Goal: Task Accomplishment & Management: Manage account settings

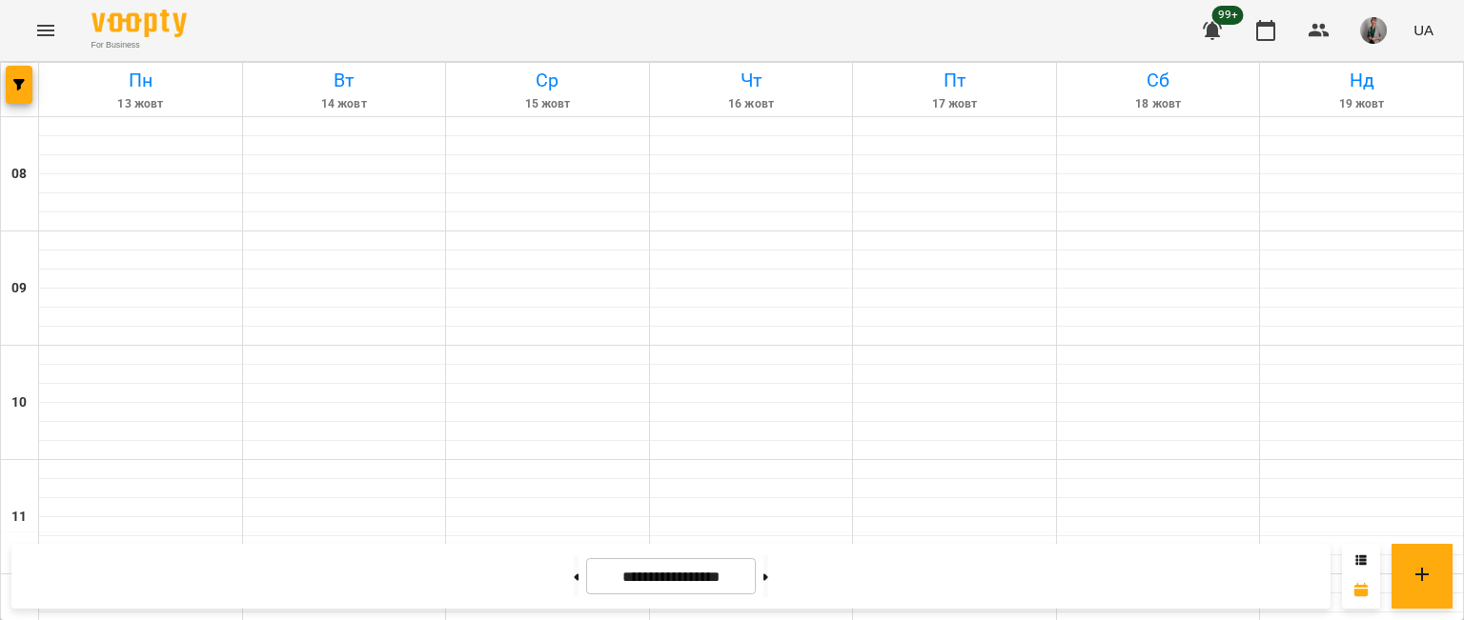
scroll to position [1026, 0]
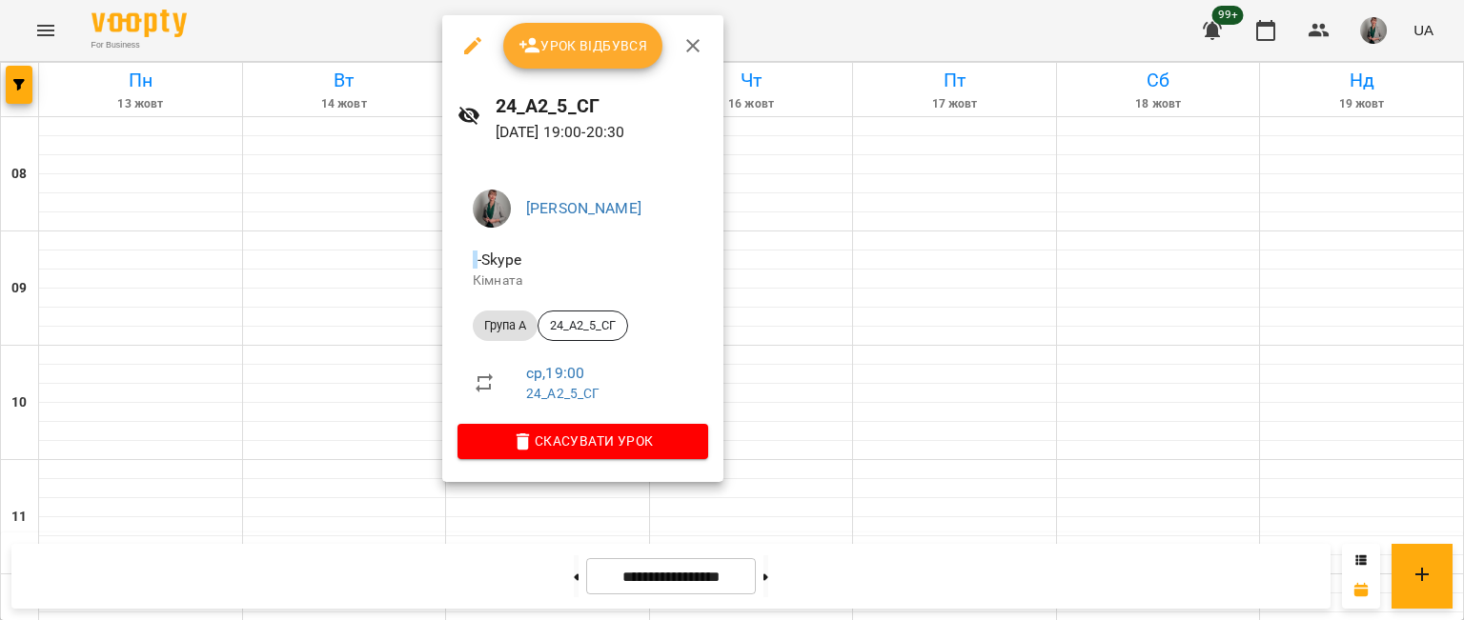
click at [630, 54] on span "Урок відбувся" at bounding box center [583, 45] width 130 height 23
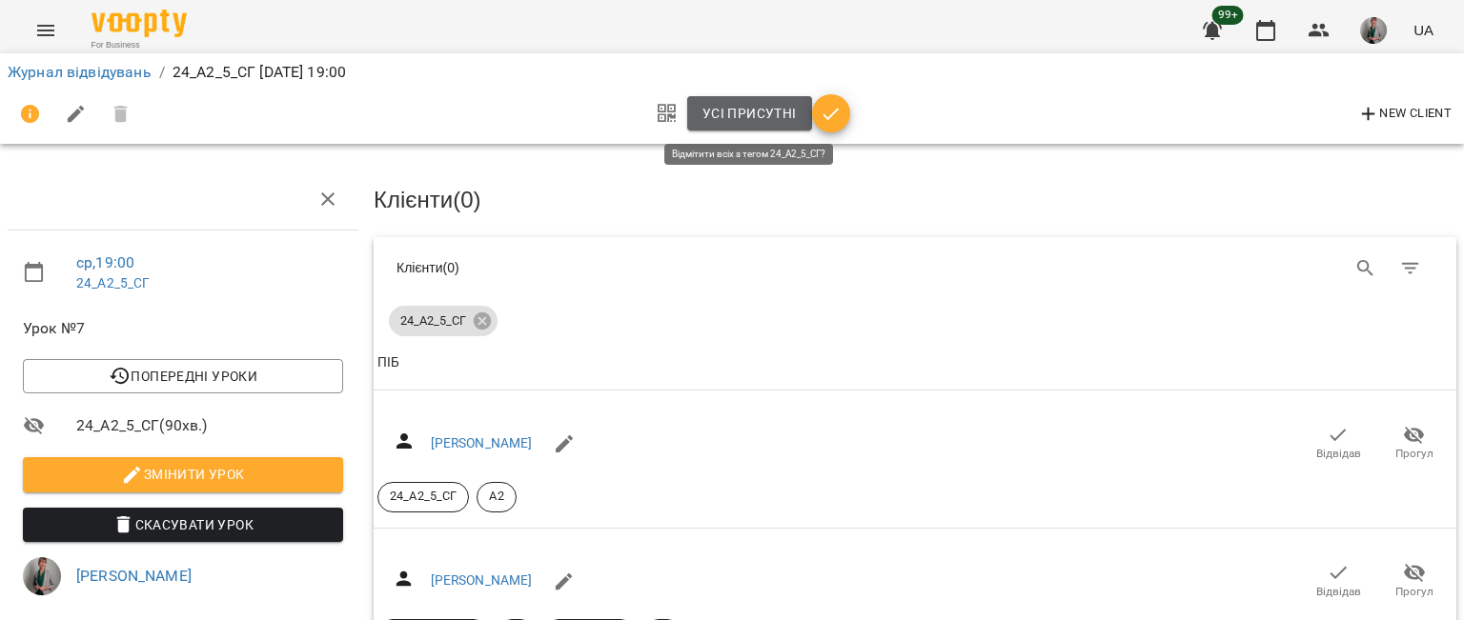
click at [751, 118] on span "Усі присутні" at bounding box center [749, 113] width 94 height 23
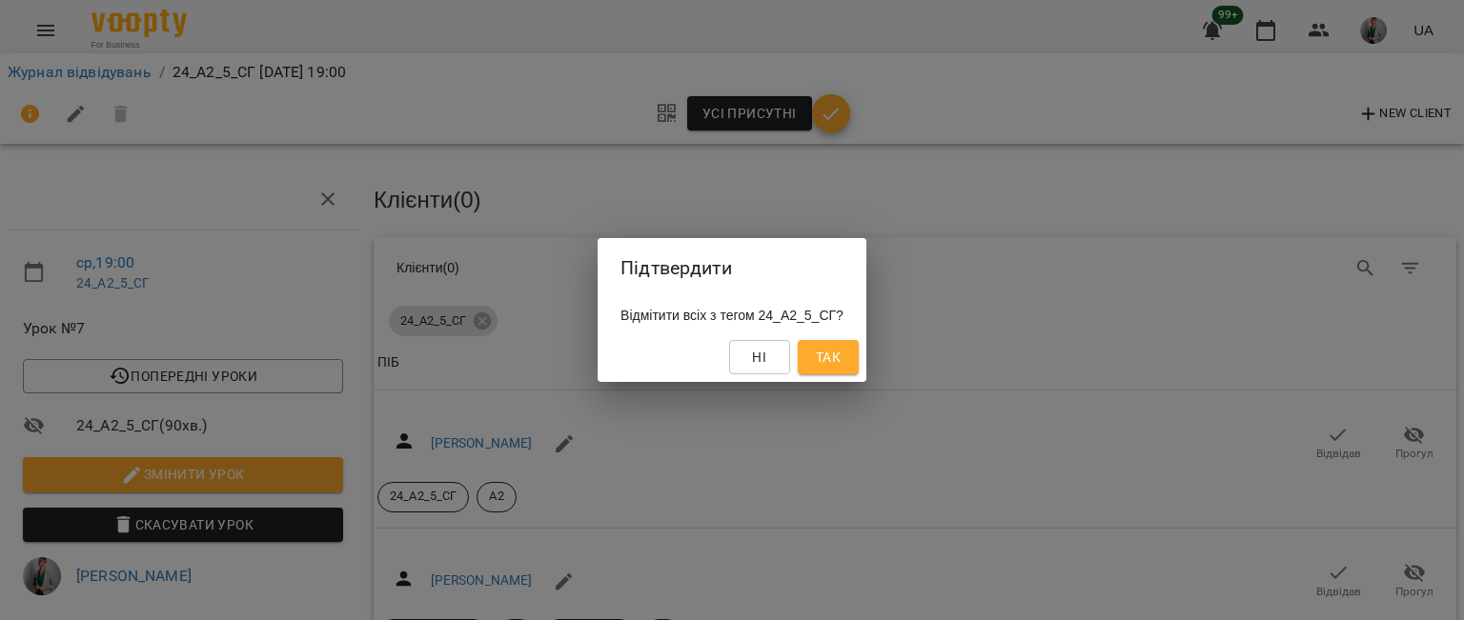
click at [836, 372] on button "Так" at bounding box center [828, 357] width 61 height 34
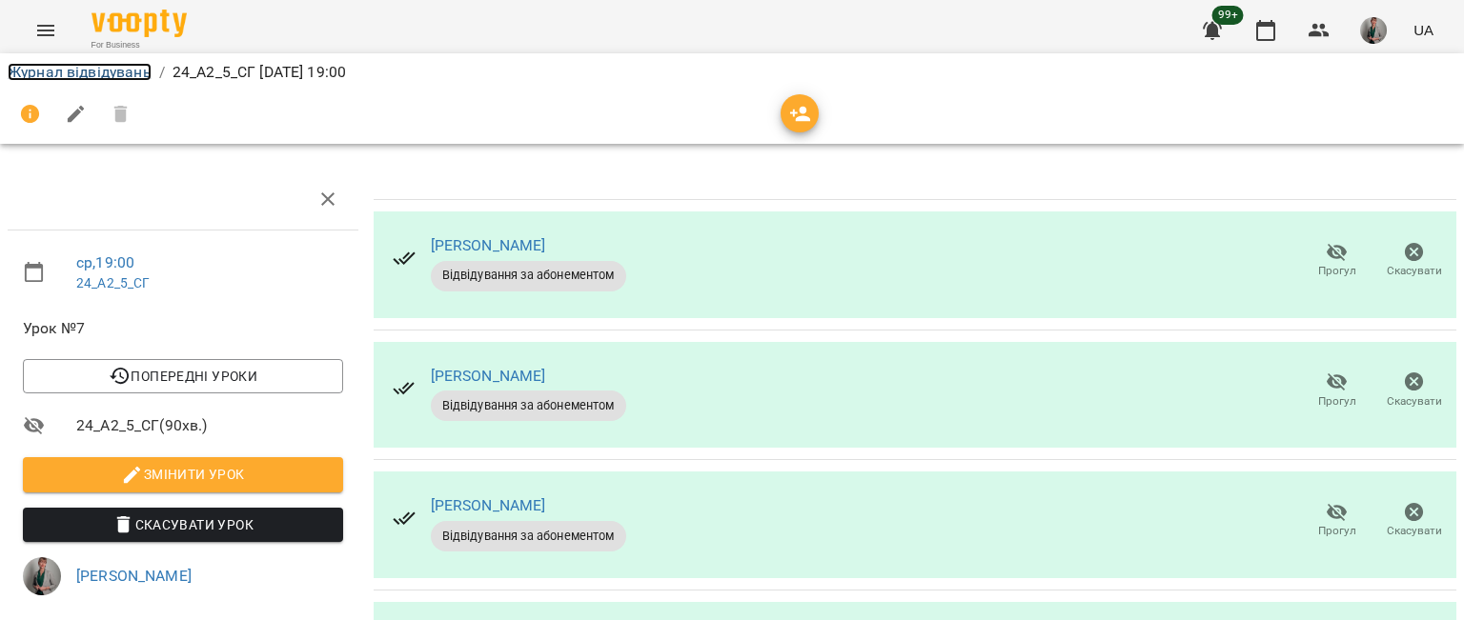
click at [129, 75] on link "Журнал відвідувань" at bounding box center [80, 72] width 144 height 18
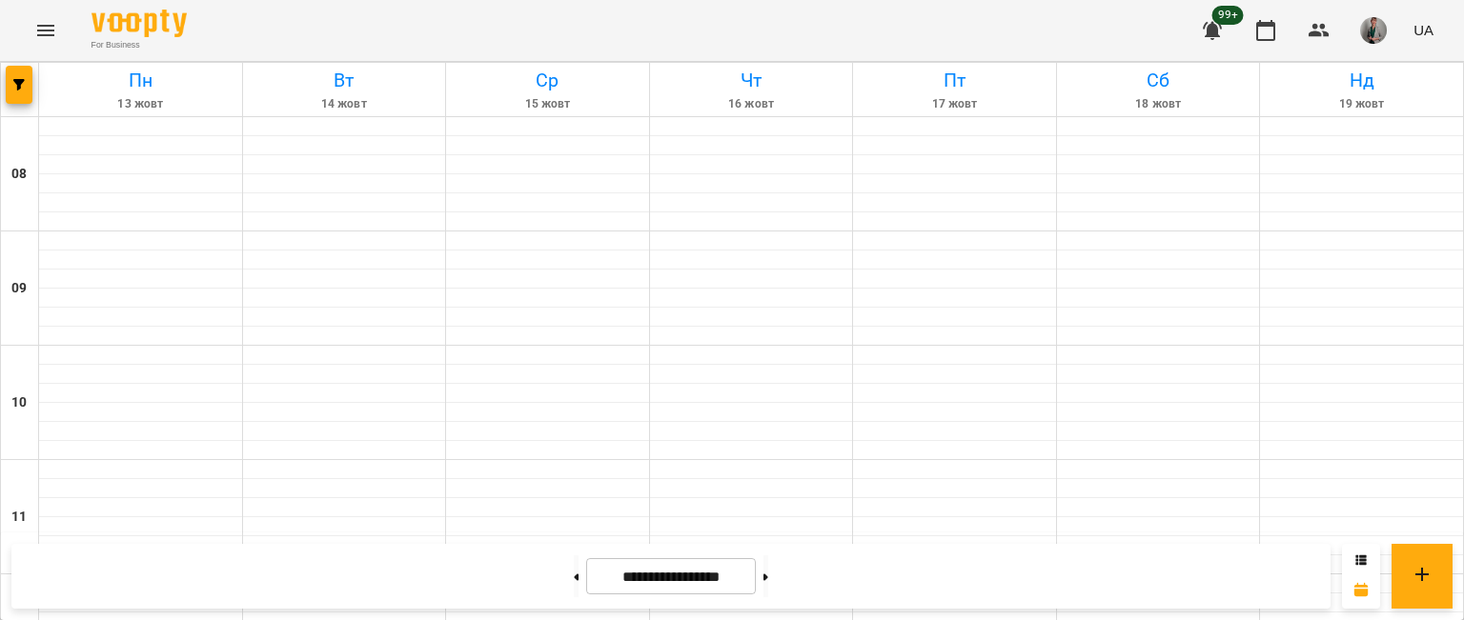
scroll to position [802, 0]
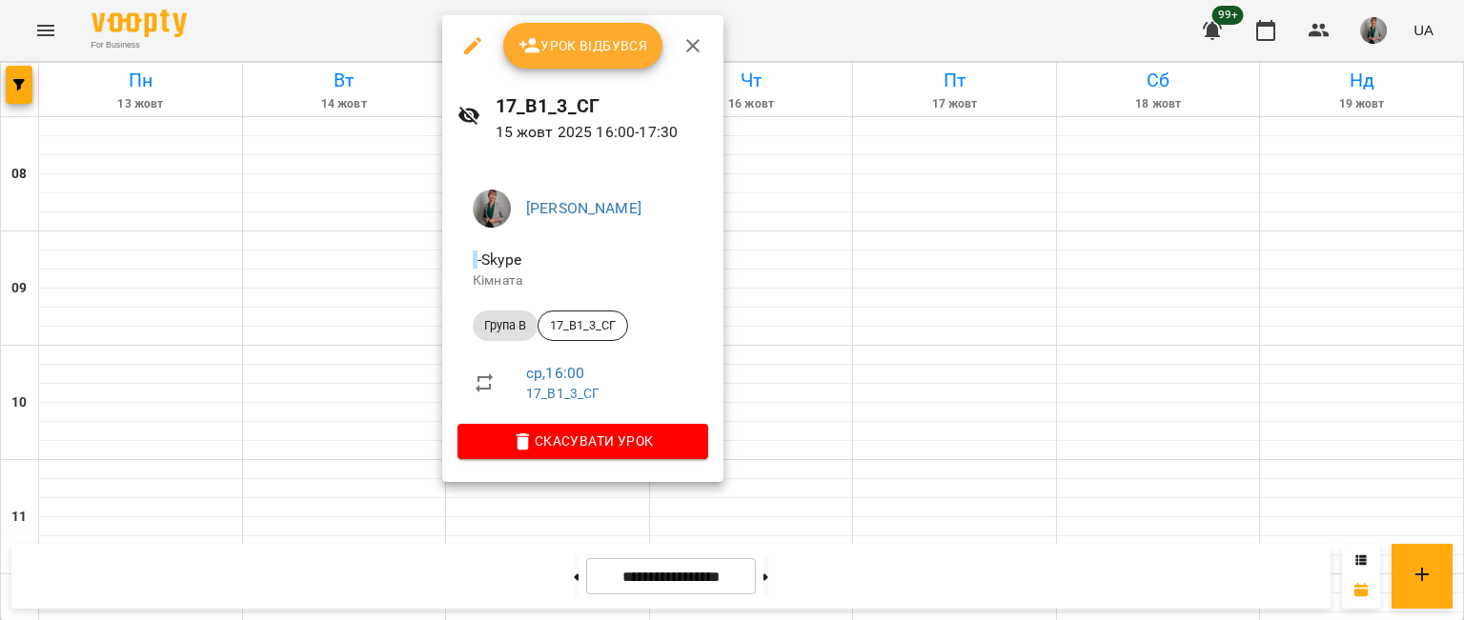
click at [545, 50] on span "Урок відбувся" at bounding box center [583, 45] width 130 height 23
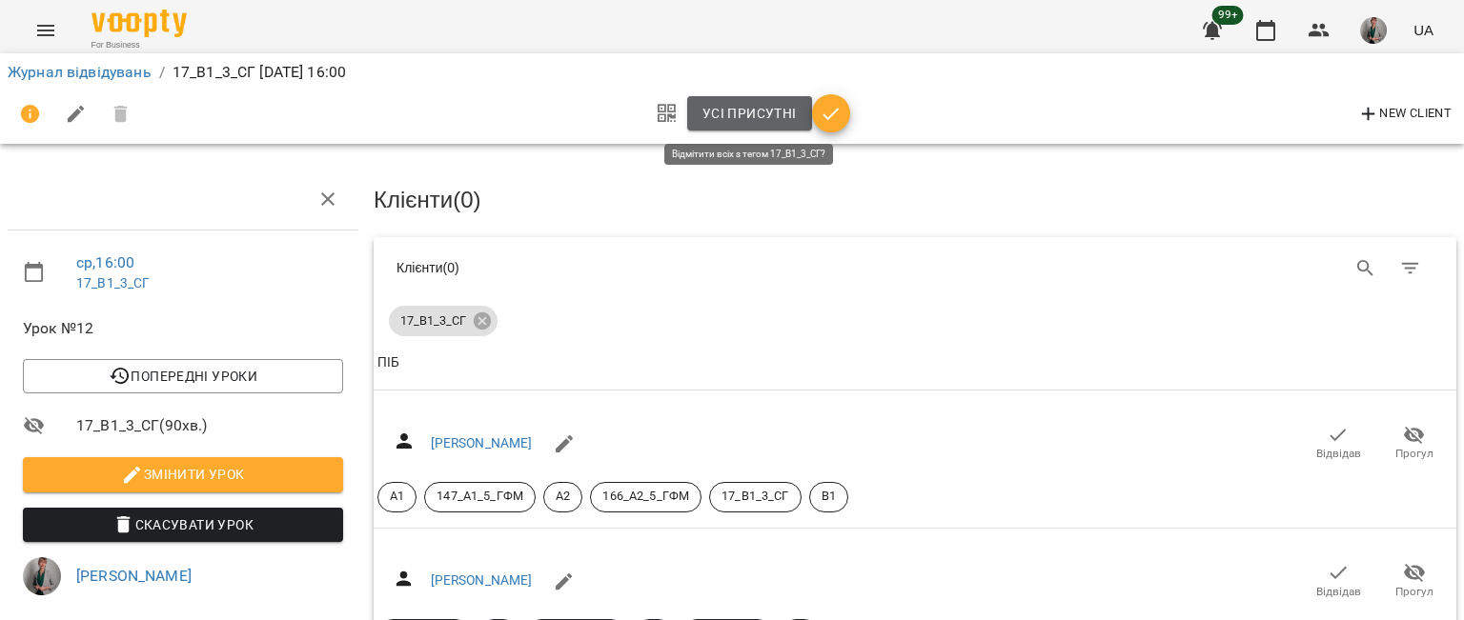
click at [743, 114] on span "Усі присутні" at bounding box center [749, 113] width 94 height 23
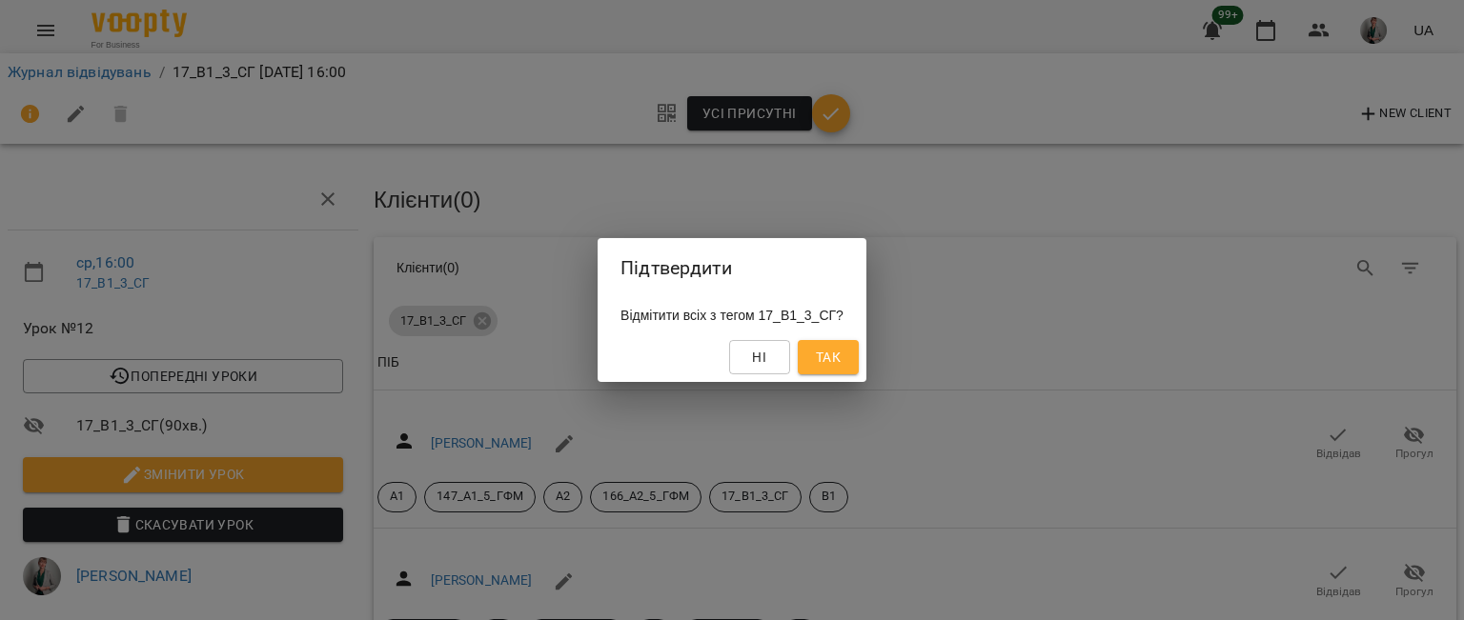
click at [841, 351] on span "Так" at bounding box center [828, 357] width 25 height 23
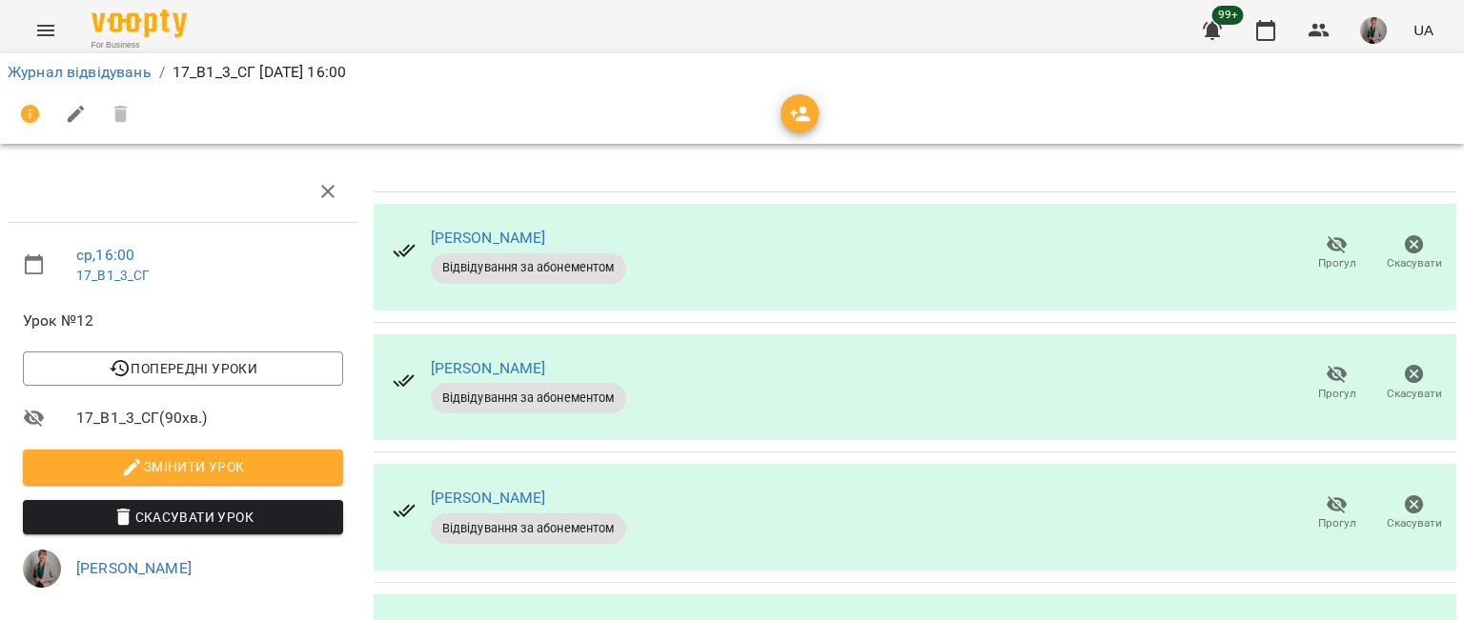
scroll to position [476, 0]
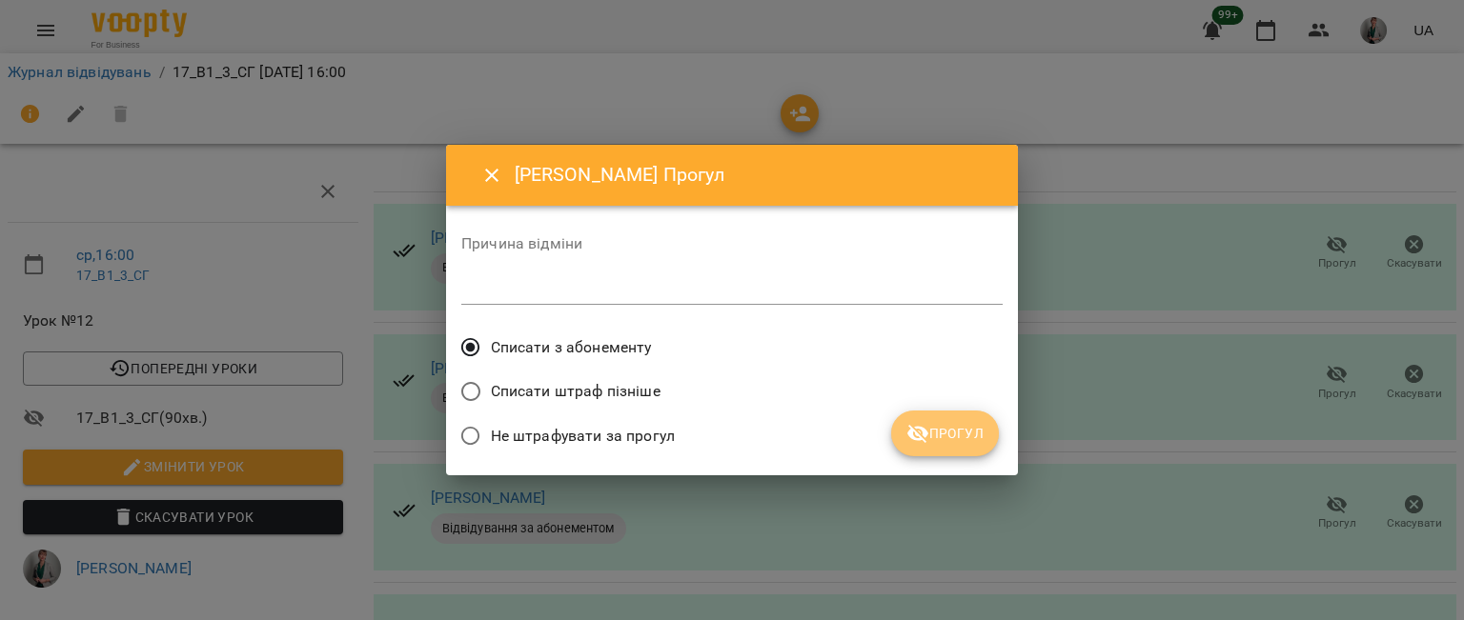
click at [960, 436] on span "Прогул" at bounding box center [944, 433] width 77 height 23
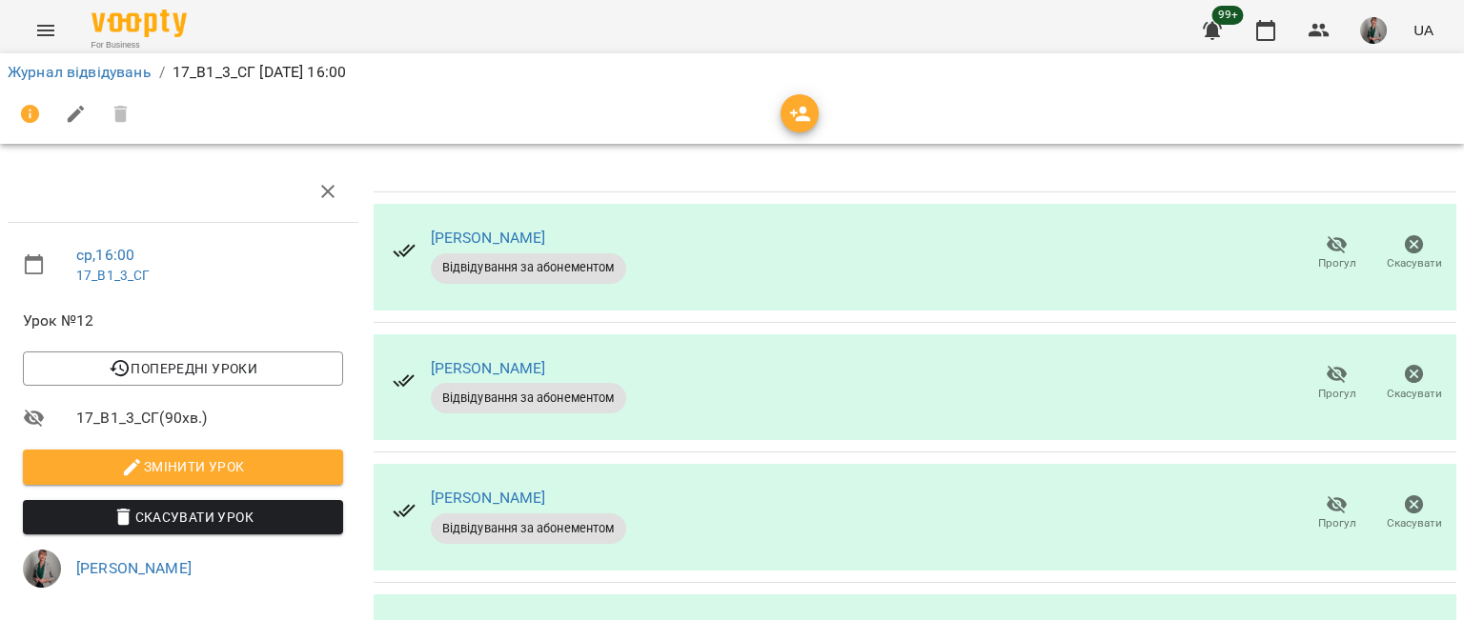
scroll to position [0, 0]
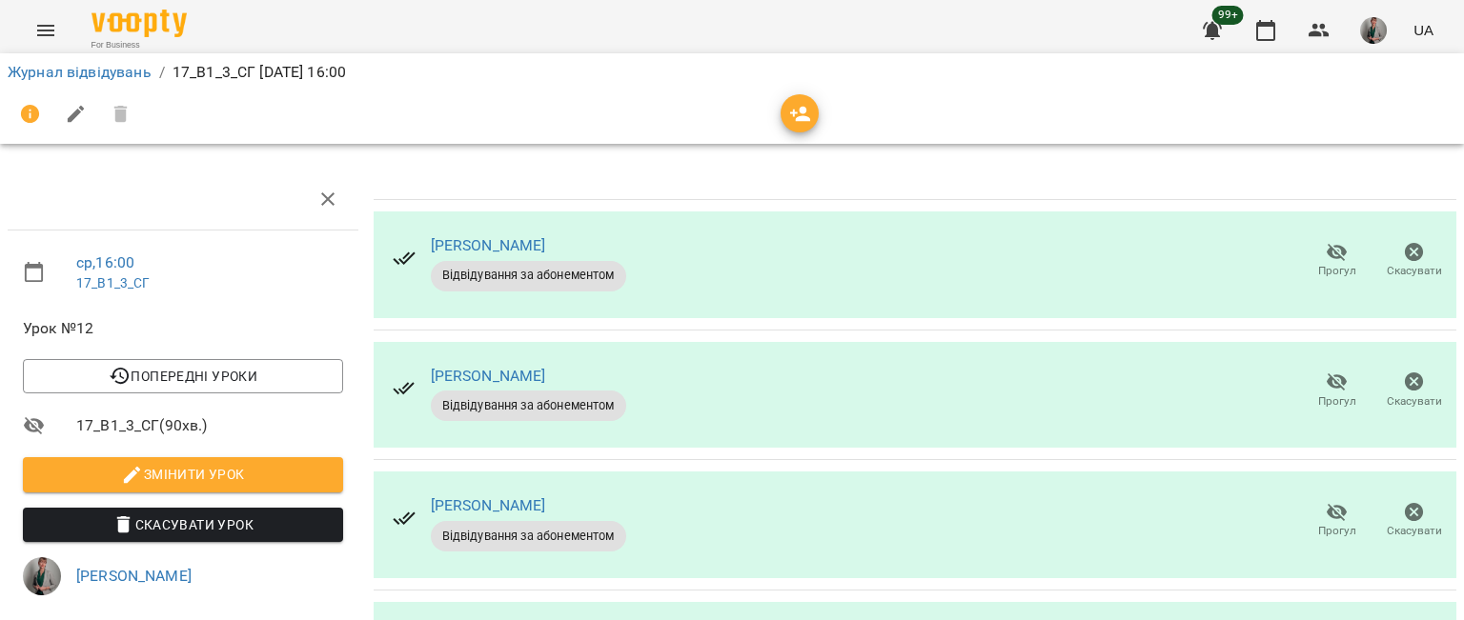
click at [1327, 247] on icon "button" at bounding box center [1337, 253] width 21 height 18
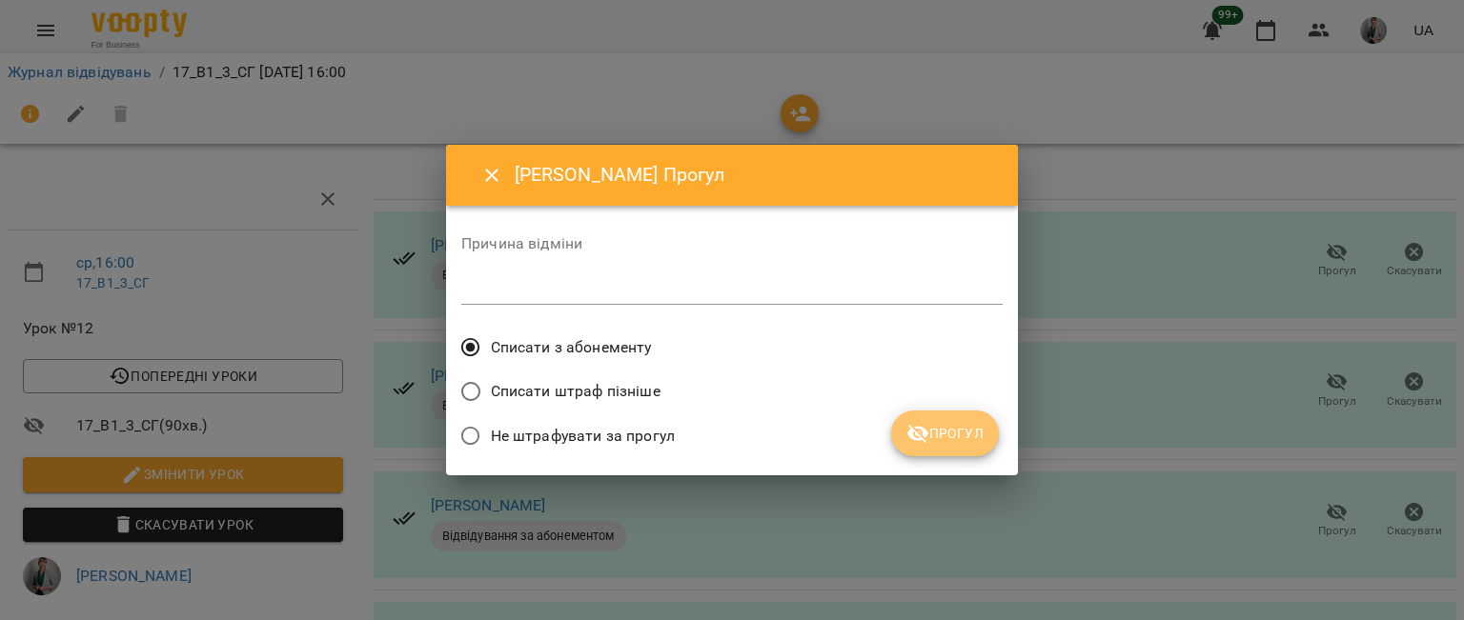
click at [934, 415] on button "Прогул" at bounding box center [945, 434] width 108 height 46
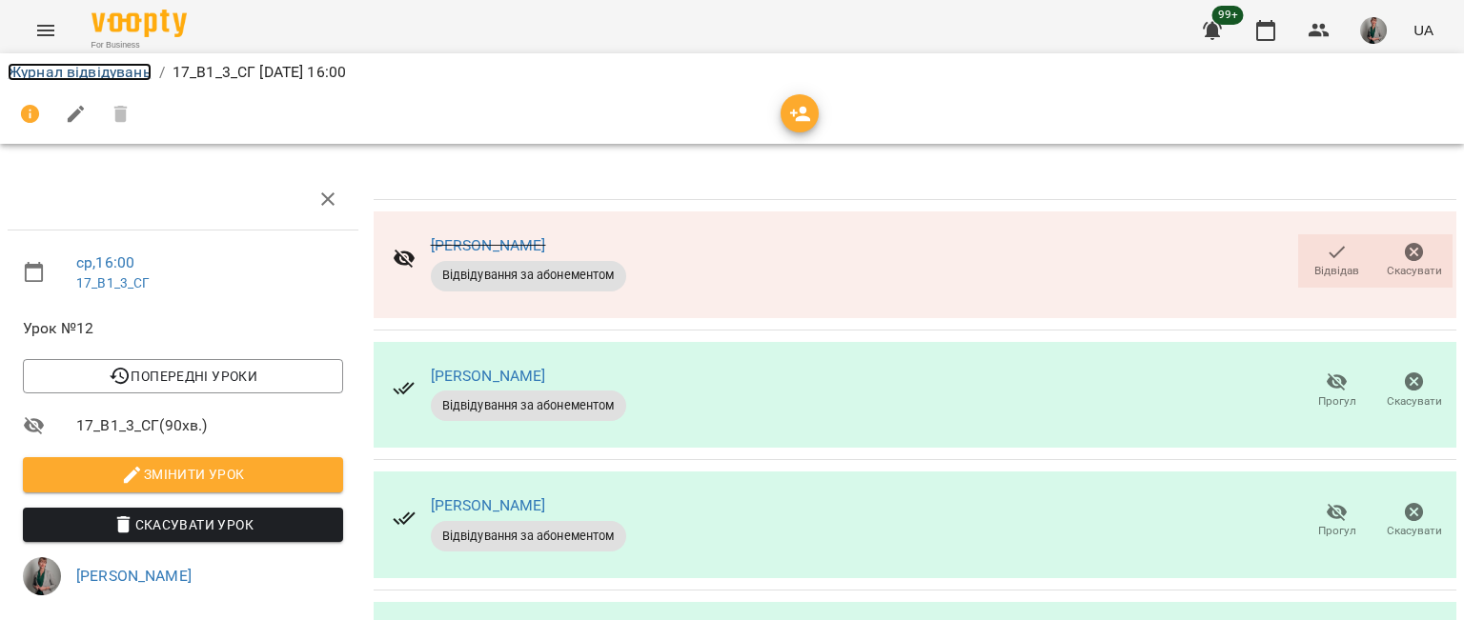
click at [132, 71] on link "Журнал відвідувань" at bounding box center [80, 72] width 144 height 18
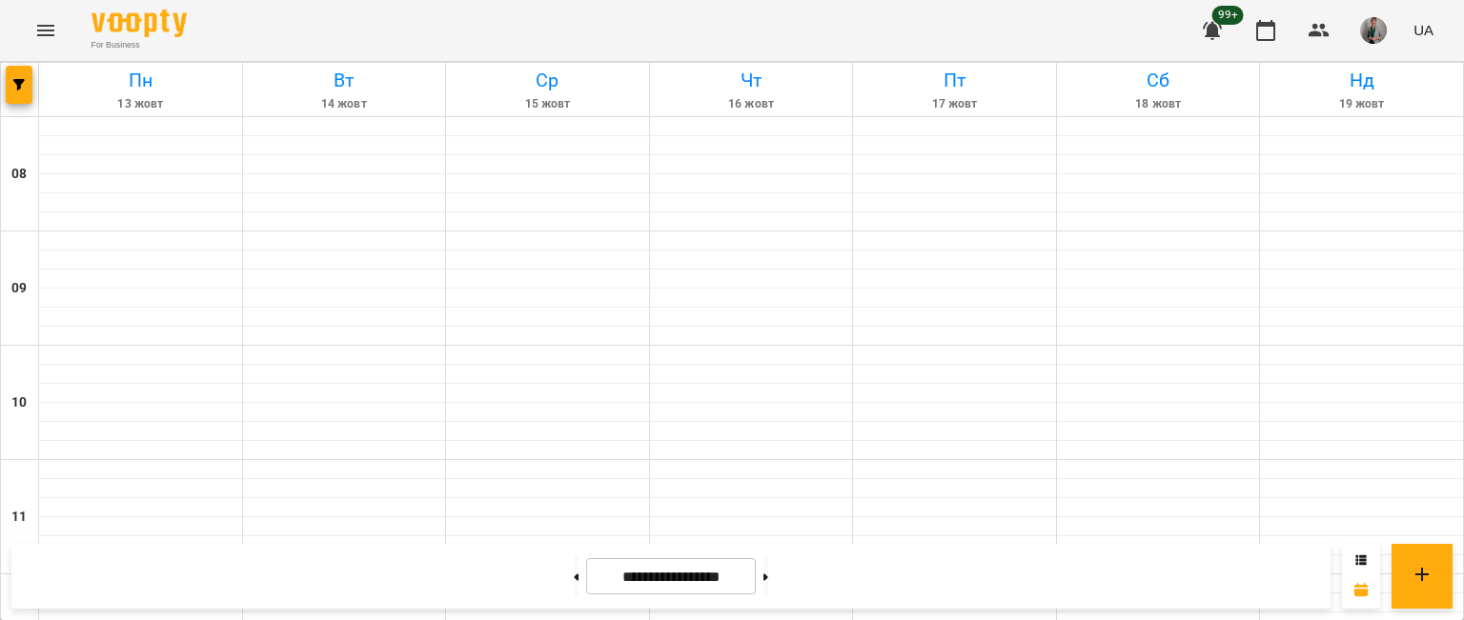
scroll to position [656, 0]
